Goal: Task Accomplishment & Management: Manage account settings

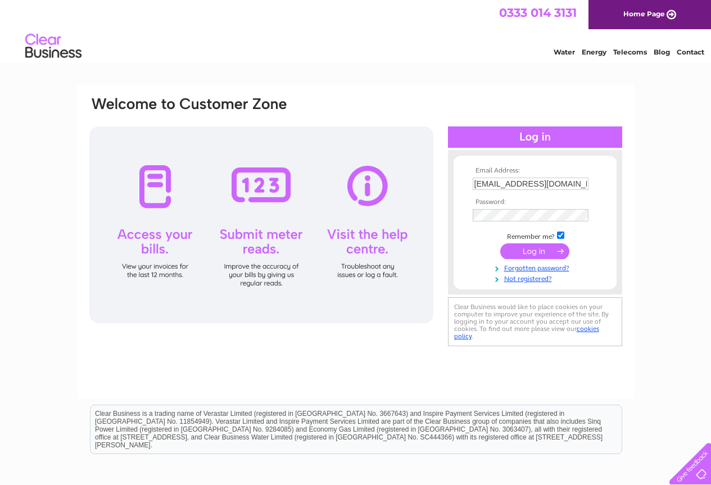
click at [554, 252] on input "submit" at bounding box center [534, 251] width 69 height 16
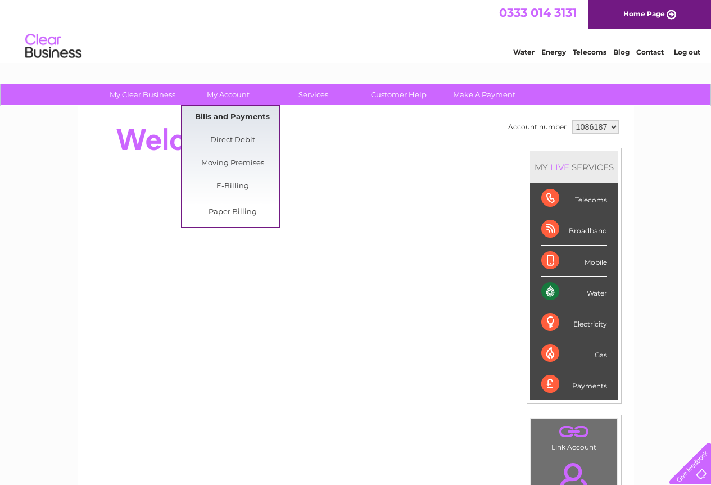
click at [227, 115] on link "Bills and Payments" at bounding box center [232, 117] width 93 height 22
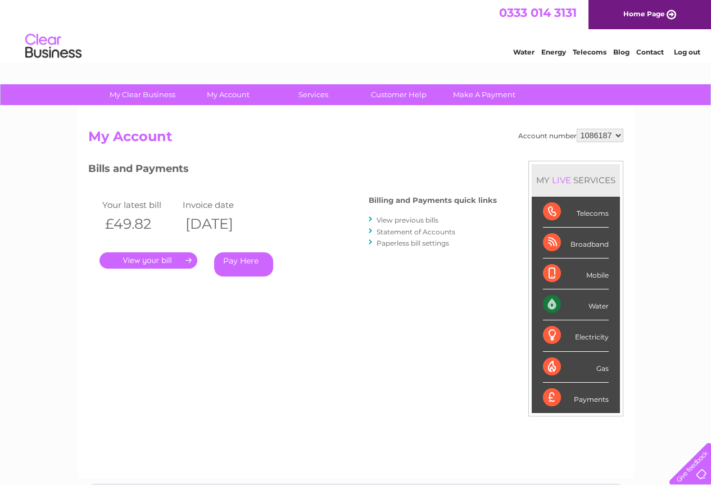
click at [171, 257] on link "." at bounding box center [148, 260] width 98 height 16
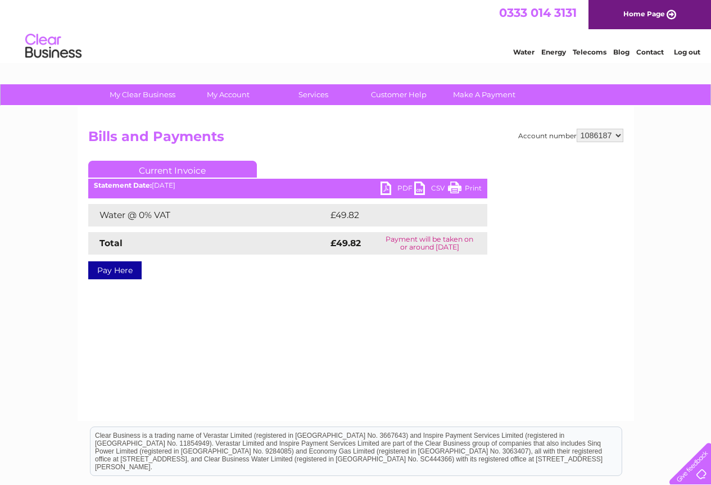
click at [387, 188] on link "PDF" at bounding box center [398, 190] width 34 height 16
